Goal: Transaction & Acquisition: Purchase product/service

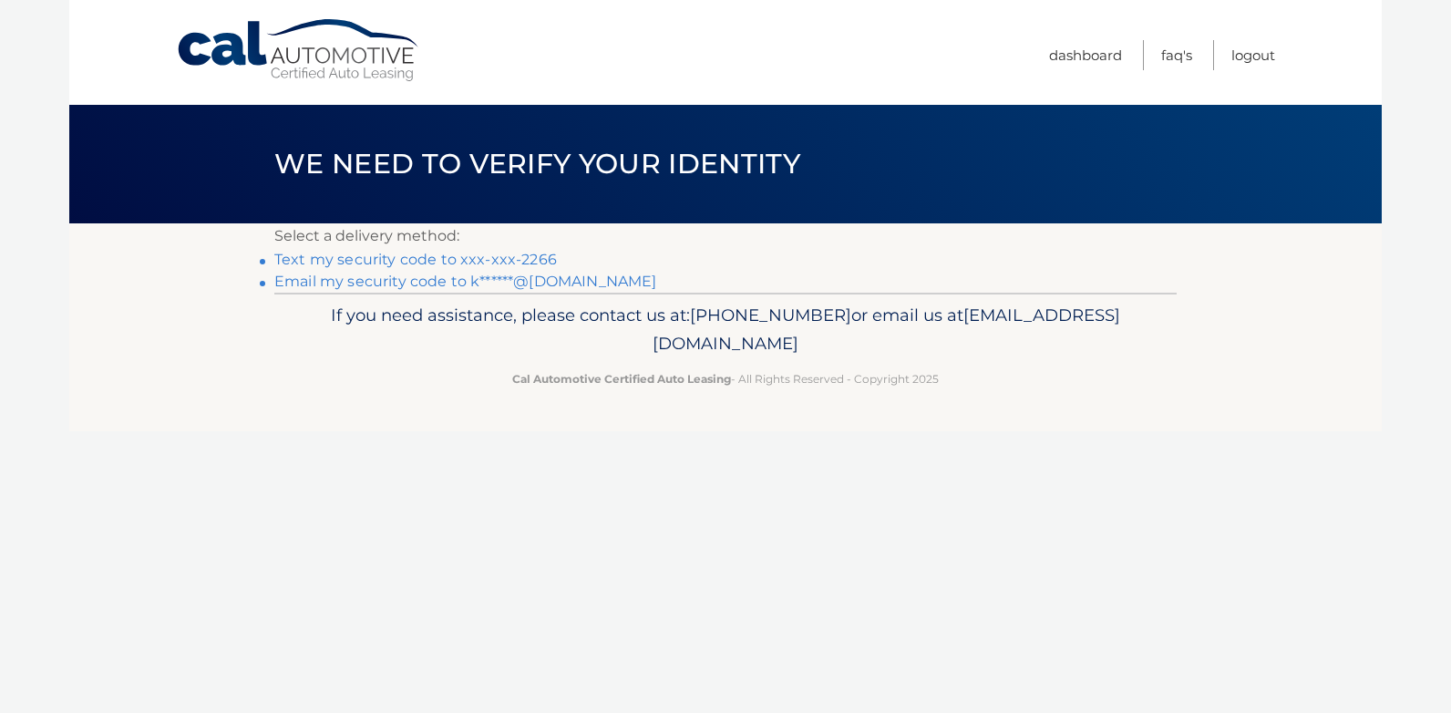
click at [364, 256] on link "Text my security code to xxx-xxx-2266" at bounding box center [415, 259] width 283 height 17
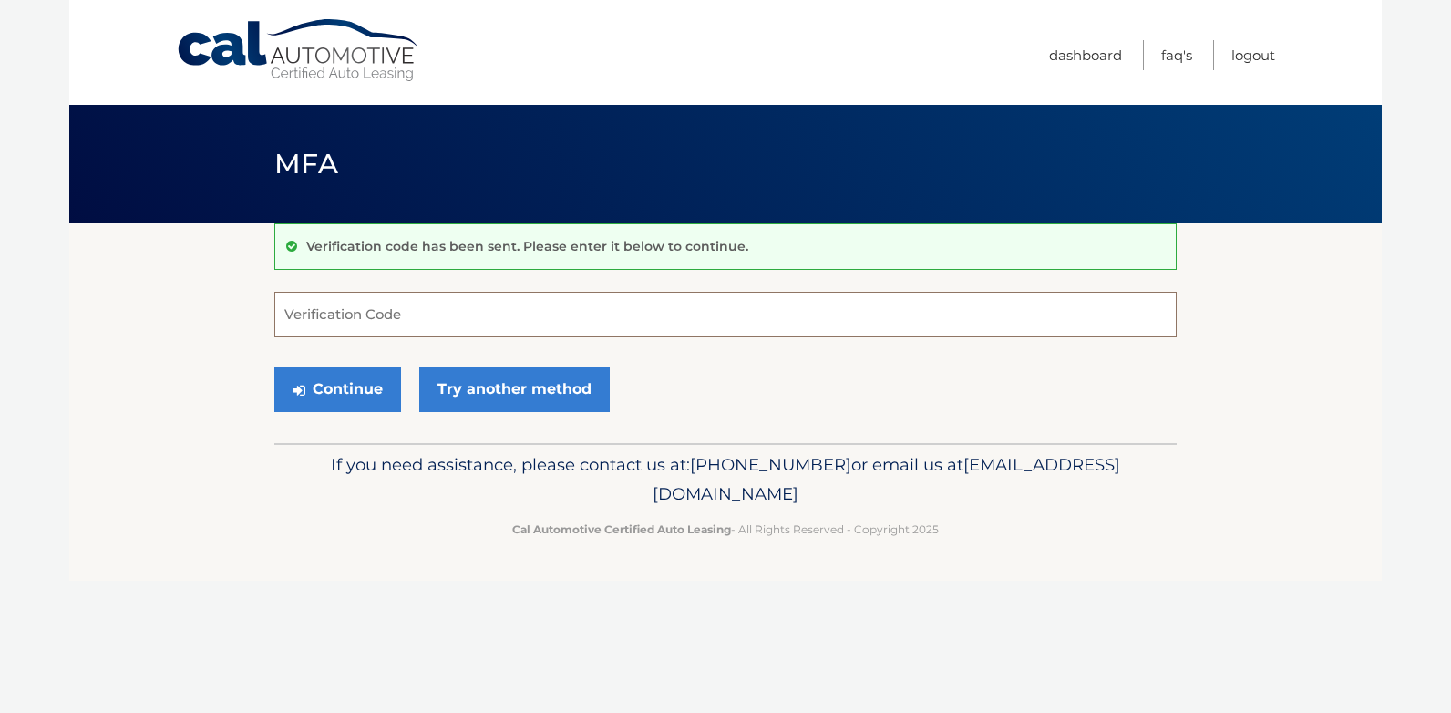
click at [337, 317] on input "Verification Code" at bounding box center [725, 315] width 903 height 46
type input "513813"
click at [356, 391] on button "Continue" at bounding box center [337, 389] width 127 height 46
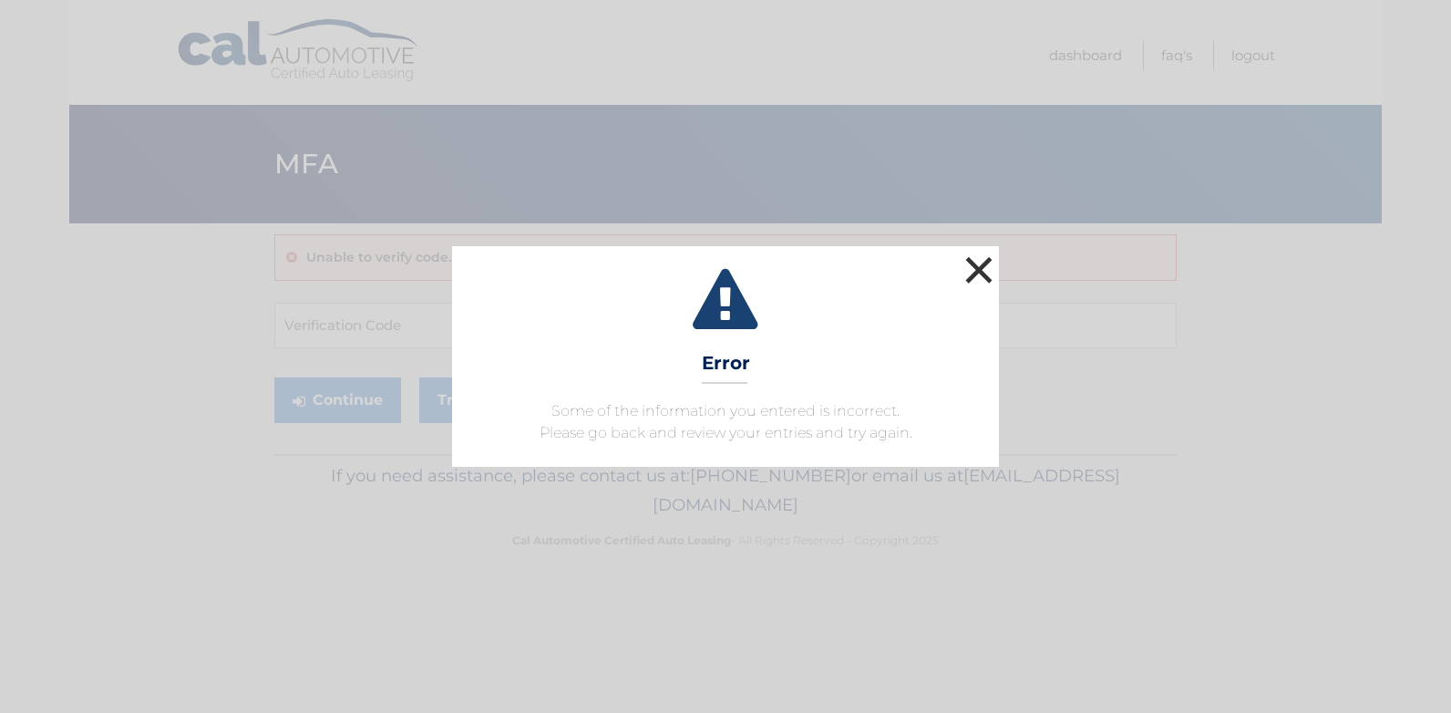
click at [983, 274] on button "×" at bounding box center [979, 270] width 36 height 36
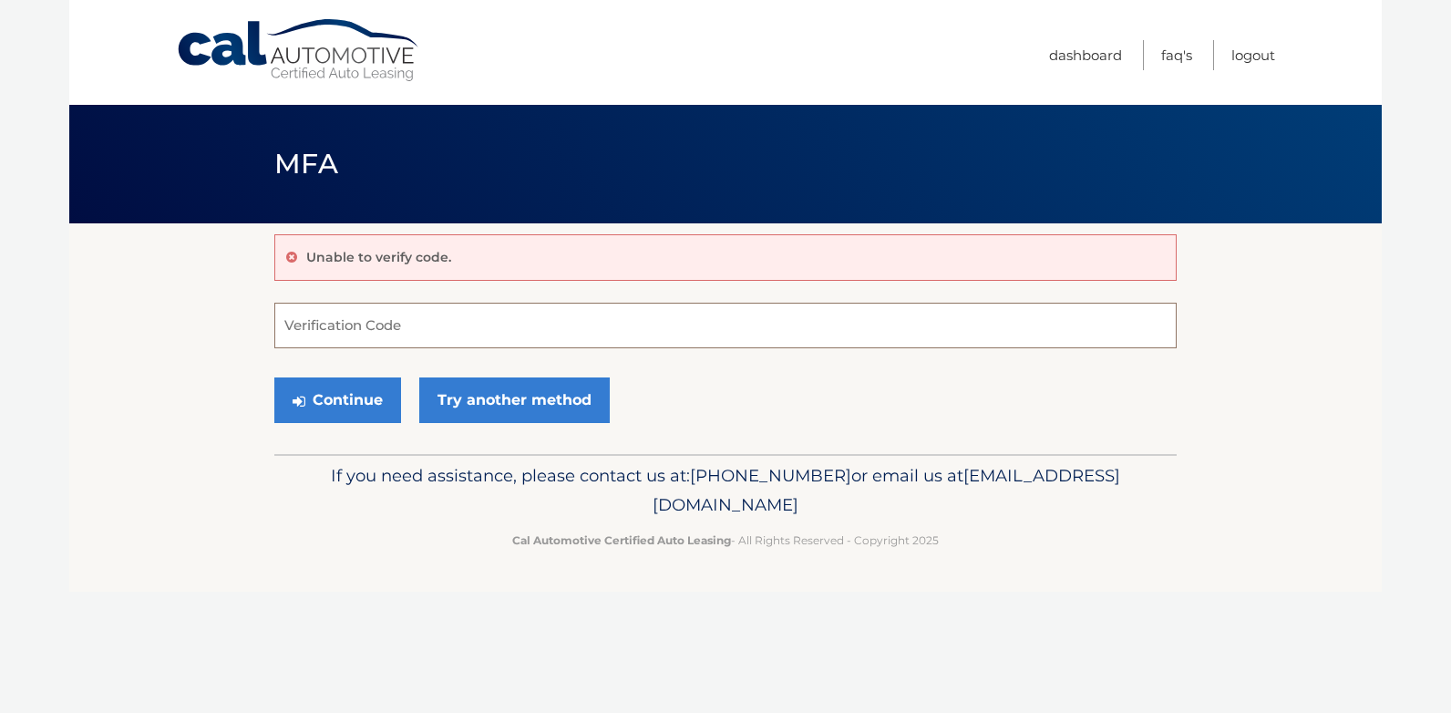
click at [386, 331] on input "Verification Code" at bounding box center [725, 326] width 903 height 46
type input "643526"
click at [356, 404] on button "Continue" at bounding box center [337, 400] width 127 height 46
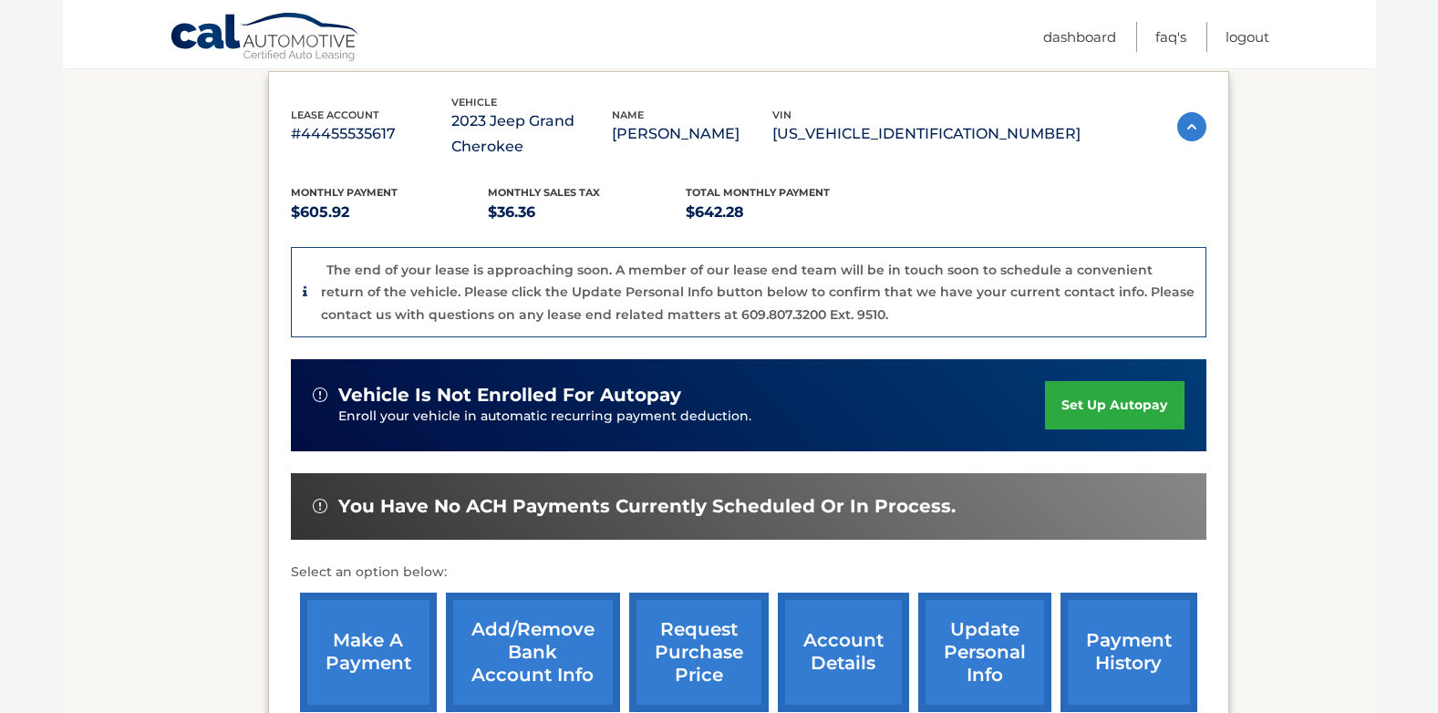
scroll to position [456, 0]
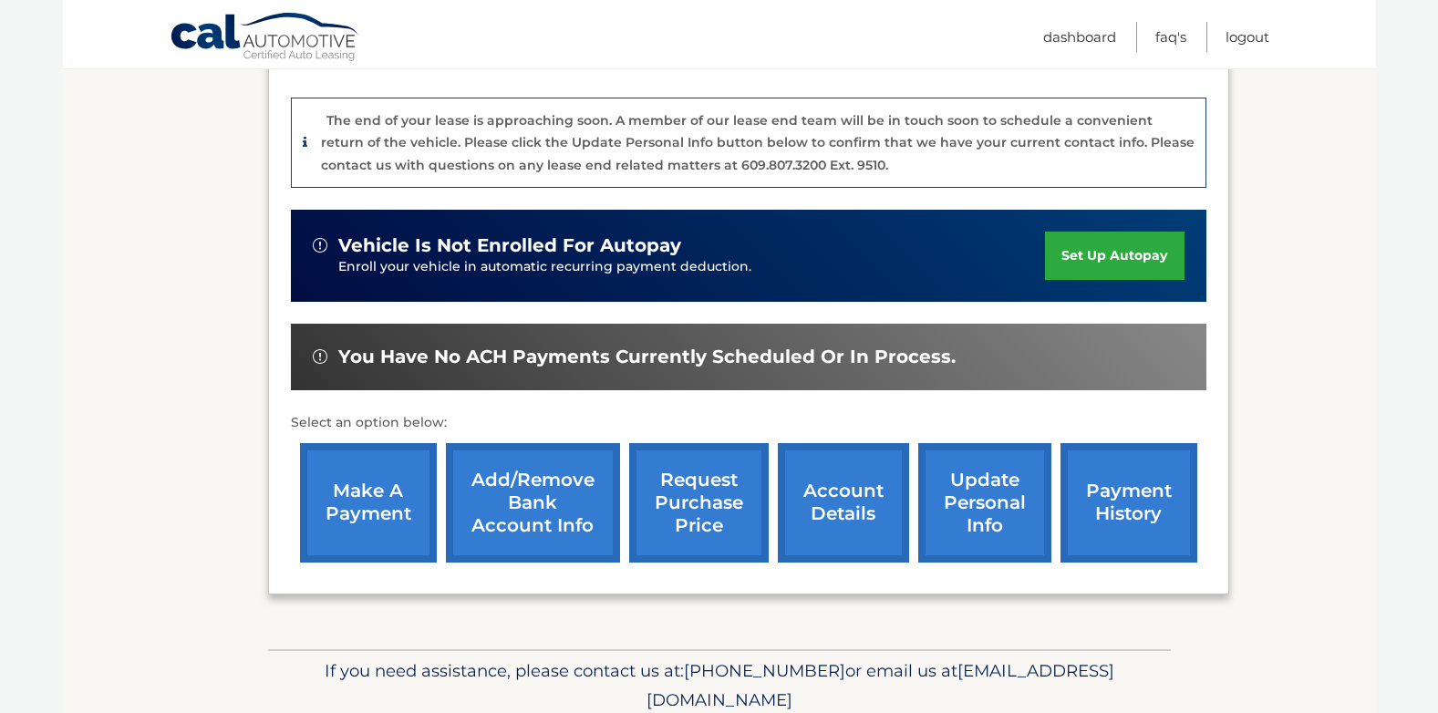
click at [352, 499] on link "make a payment" at bounding box center [368, 502] width 137 height 119
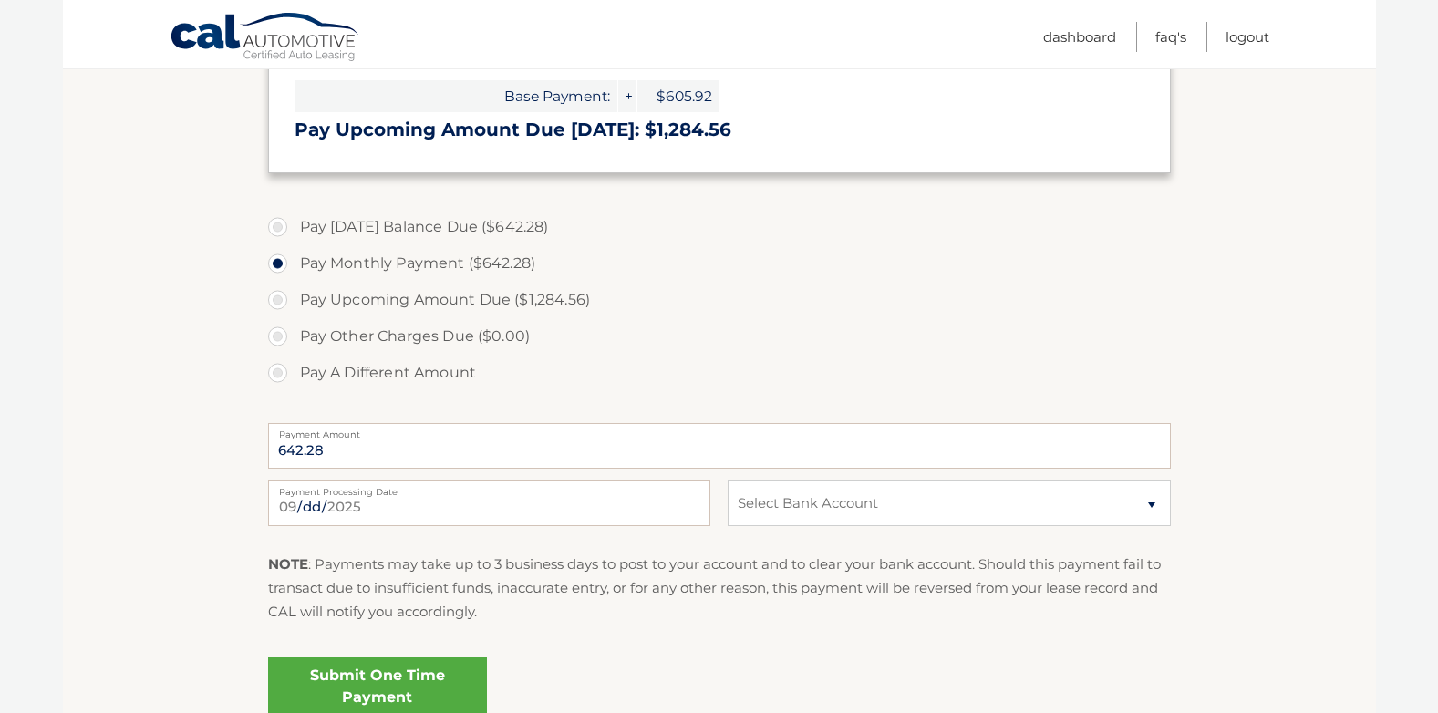
scroll to position [547, 0]
click at [1149, 500] on select "Select Bank Account Checking WELLS FARGO BANK *****2544 Checking WELLS FARGO BA…" at bounding box center [948, 503] width 442 height 46
select select "OTRlMmUwMGMtMzQ4OC00NThhLTgyZTEtMmZjMzRkZmI3NGYy"
click at [727, 480] on select "Select Bank Account Checking WELLS FARGO BANK *****2544 Checking WELLS FARGO BA…" at bounding box center [948, 503] width 442 height 46
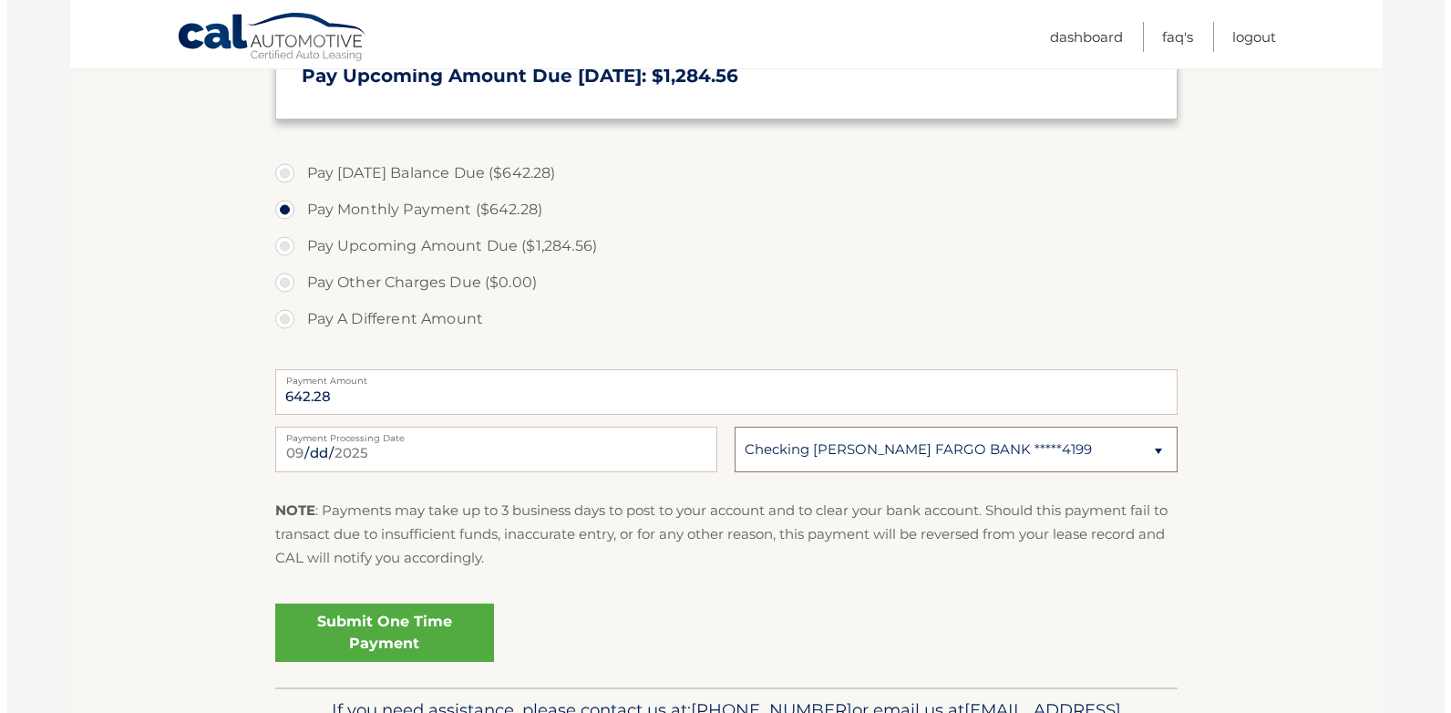
scroll to position [713, 0]
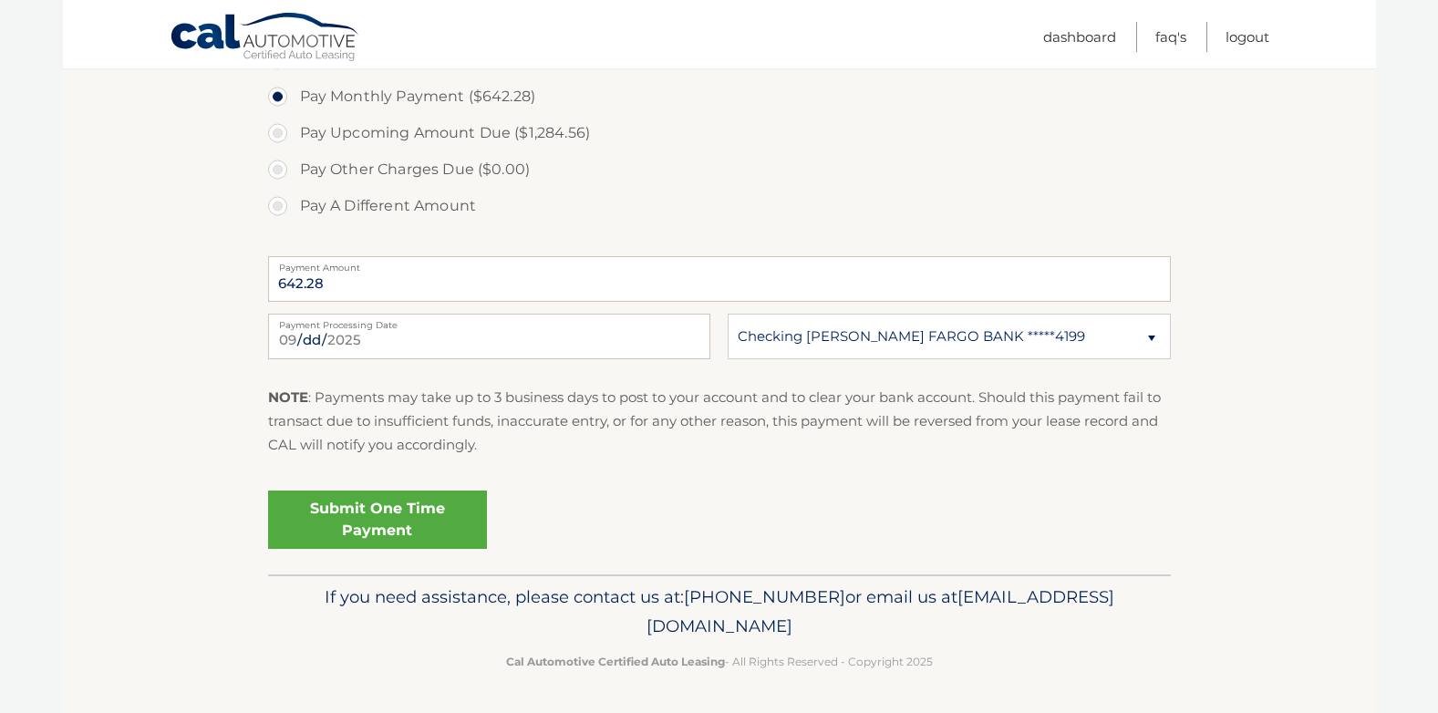
click at [360, 514] on link "Submit One Time Payment" at bounding box center [377, 519] width 219 height 58
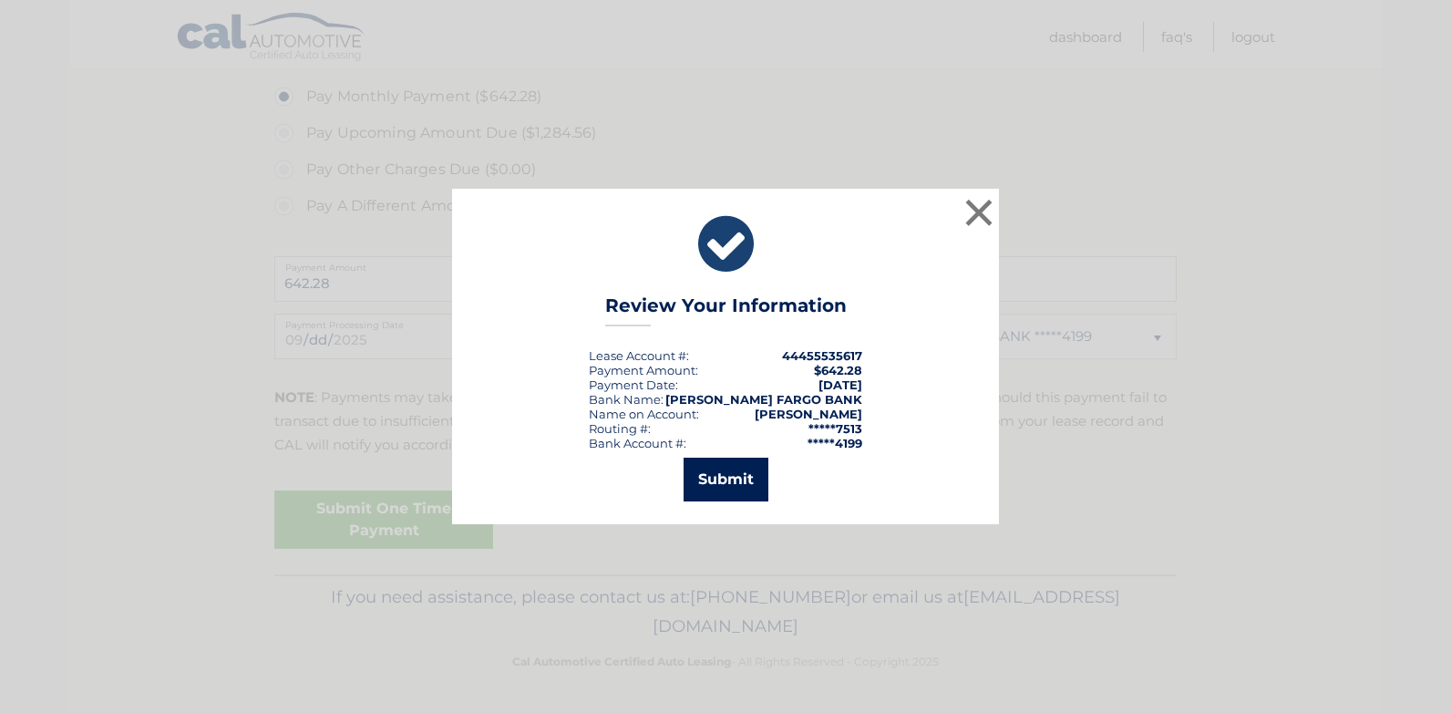
click at [732, 479] on button "Submit" at bounding box center [726, 480] width 85 height 44
